Goal: Use online tool/utility: Utilize a website feature to perform a specific function

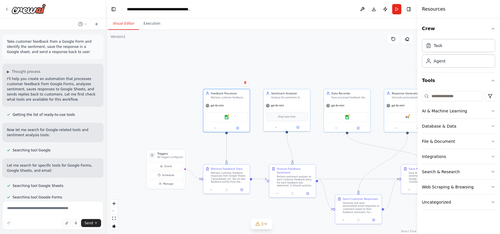
scroll to position [335, 0]
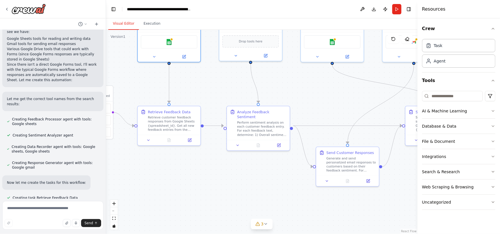
drag, startPoint x: 365, startPoint y: 155, endPoint x: 363, endPoint y: 89, distance: 65.9
click at [363, 89] on div ".deletable-edge-delete-btn { width: 20px; height: 20px; border: 0px solid #ffff…" at bounding box center [261, 132] width 311 height 204
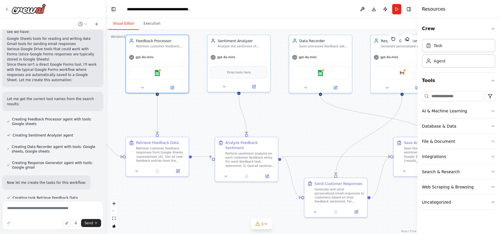
drag, startPoint x: 356, startPoint y: 90, endPoint x: 345, endPoint y: 121, distance: 33.0
click at [345, 121] on div ".deletable-edge-delete-btn { width: 20px; height: 20px; border: 0px solid #ffff…" at bounding box center [261, 132] width 311 height 204
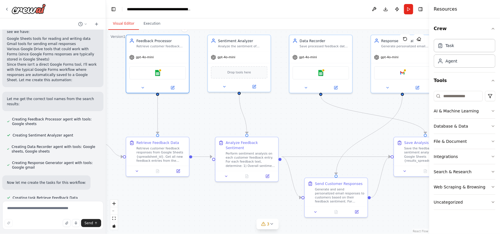
drag, startPoint x: 418, startPoint y: 155, endPoint x: 429, endPoint y: 161, distance: 13.3
click at [429, 161] on div at bounding box center [430, 117] width 2 height 234
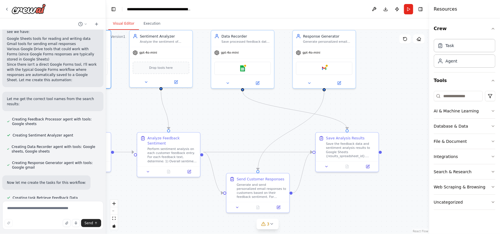
drag, startPoint x: 332, startPoint y: 122, endPoint x: 253, endPoint y: 117, distance: 78.7
click at [253, 117] on div ".deletable-edge-delete-btn { width: 20px; height: 20px; border: 0px solid #ffff…" at bounding box center [267, 132] width 323 height 204
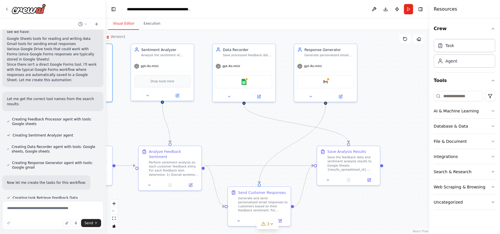
drag, startPoint x: 354, startPoint y: 186, endPoint x: 356, endPoint y: 200, distance: 13.9
click at [356, 200] on div ".deletable-edge-delete-btn { width: 20px; height: 20px; border: 0px solid #ffff…" at bounding box center [267, 132] width 323 height 204
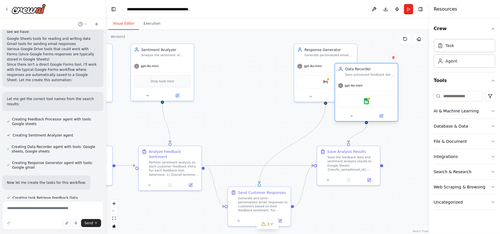
drag, startPoint x: 254, startPoint y: 75, endPoint x: 381, endPoint y: 97, distance: 129.2
click at [381, 97] on div "Google sheets" at bounding box center [366, 101] width 57 height 13
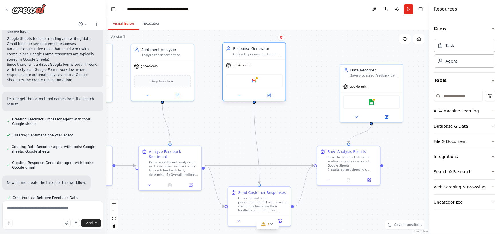
drag, startPoint x: 312, startPoint y: 79, endPoint x: 240, endPoint y: 79, distance: 72.5
click at [240, 79] on div "Google gmail" at bounding box center [254, 80] width 57 height 13
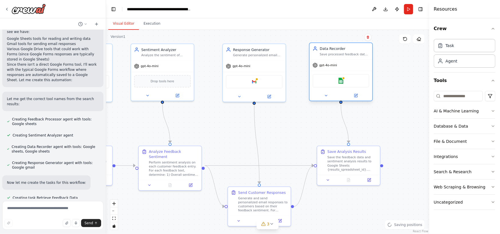
drag, startPoint x: 362, startPoint y: 100, endPoint x: 334, endPoint y: 79, distance: 35.0
click at [334, 79] on div "Google sheets" at bounding box center [341, 80] width 57 height 13
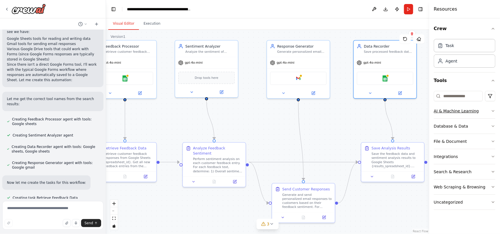
drag, startPoint x: 394, startPoint y: 120, endPoint x: 438, endPoint y: 115, distance: 44.8
click at [438, 115] on div "Take customer feedback from a Google Form and identify the sentiment, save the …" at bounding box center [250, 117] width 500 height 234
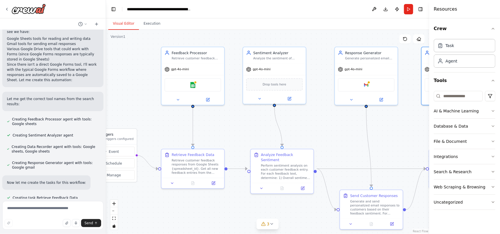
drag, startPoint x: 355, startPoint y: 119, endPoint x: 415, endPoint y: 126, distance: 60.4
click at [415, 126] on div ".deletable-edge-delete-btn { width: 20px; height: 20px; border: 0px solid #ffff…" at bounding box center [267, 132] width 323 height 204
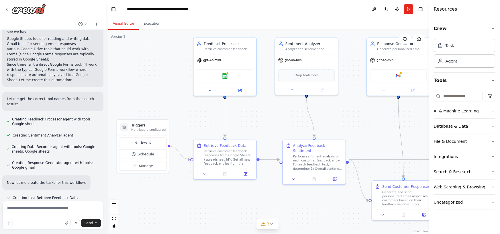
drag, startPoint x: 345, startPoint y: 127, endPoint x: 370, endPoint y: 120, distance: 26.0
click at [370, 120] on div ".deletable-edge-delete-btn { width: 20px; height: 20px; border: 0px solid #ffff…" at bounding box center [267, 132] width 323 height 204
click at [270, 224] on icon at bounding box center [271, 224] width 5 height 5
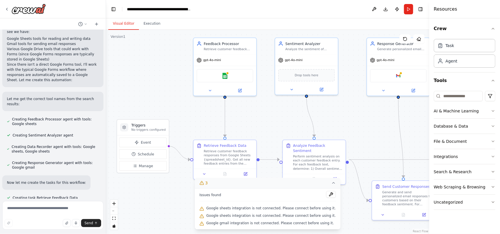
click at [340, 206] on div ".deletable-edge-delete-btn { width: 20px; height: 20px; border: 0px solid #ffff…" at bounding box center [267, 132] width 323 height 204
click at [331, 183] on icon at bounding box center [333, 183] width 5 height 5
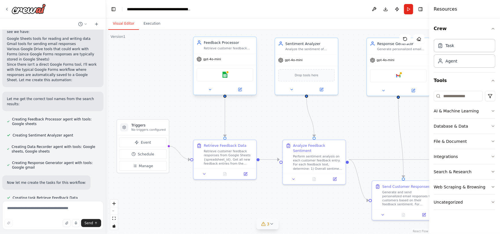
click at [233, 73] on div "Google sheets" at bounding box center [225, 74] width 57 height 13
click at [224, 75] on img at bounding box center [225, 75] width 6 height 6
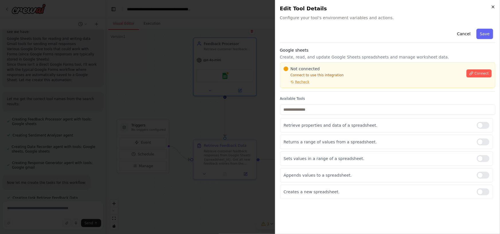
click at [493, 6] on icon "button" at bounding box center [493, 7] width 5 height 5
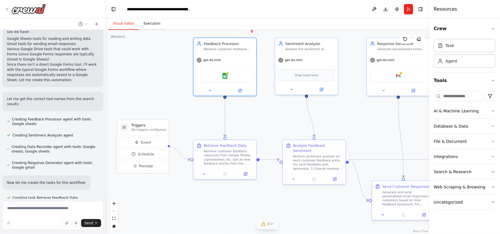
click at [152, 24] on button "Execution" at bounding box center [152, 24] width 26 height 12
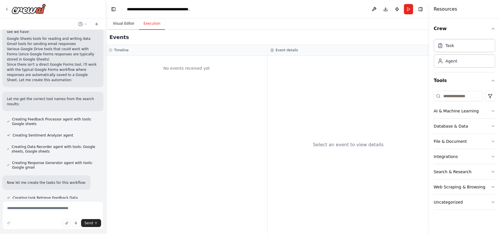
click at [124, 23] on button "Visual Editor" at bounding box center [123, 24] width 31 height 12
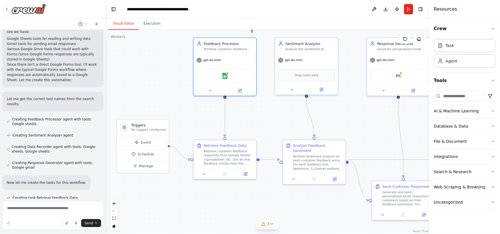
click at [225, 6] on header "**********" at bounding box center [267, 9] width 323 height 18
